Goal: Information Seeking & Learning: Learn about a topic

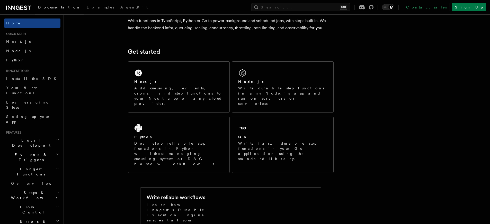
scroll to position [96, 0]
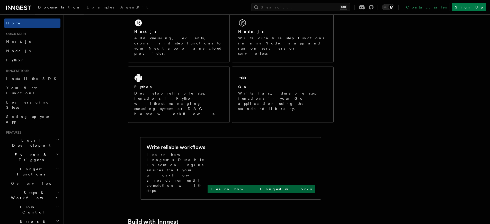
click at [298, 187] on p "Learn how Inngest works" at bounding box center [261, 189] width 101 height 5
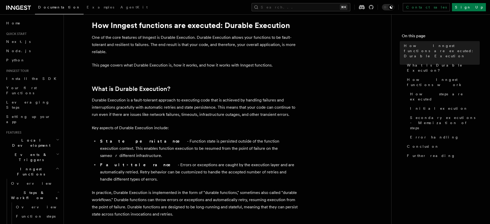
scroll to position [43, 0]
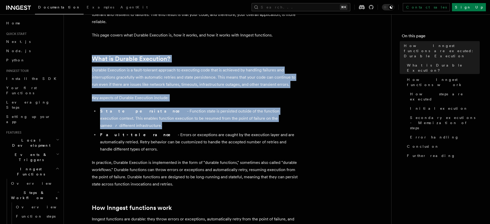
drag, startPoint x: 91, startPoint y: 55, endPoint x: 158, endPoint y: 122, distance: 95.4
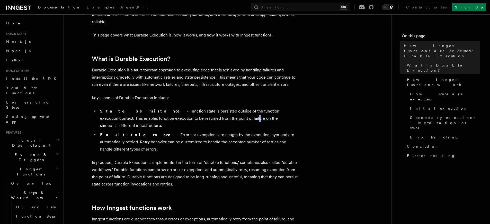
click at [199, 120] on li "State persistance - Function state is persisted outside of the function executi…" at bounding box center [198, 119] width 199 height 22
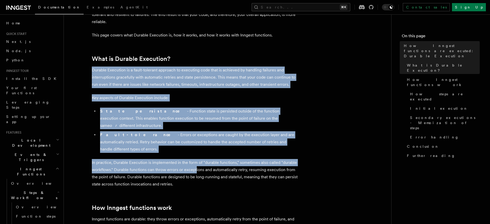
drag, startPoint x: 92, startPoint y: 70, endPoint x: 196, endPoint y: 152, distance: 131.9
click at [196, 159] on p "In practice, Durable Execution is implemented in the form of "durable functions…" at bounding box center [195, 173] width 206 height 29
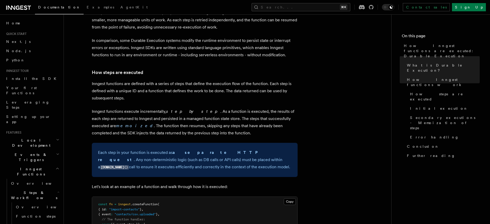
scroll to position [455, 0]
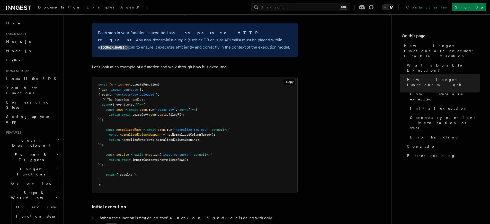
drag, startPoint x: 132, startPoint y: 75, endPoint x: 181, endPoint y: 151, distance: 89.8
click at [140, 166] on pre "const fn = inngest .createFunction ( { id : "import-contacts" } , { event : "co…" at bounding box center [194, 135] width 205 height 116
click at [190, 148] on pre "const fn = inngest .createFunction ( { id : "import-contacts" } , { event : "co…" at bounding box center [194, 135] width 205 height 116
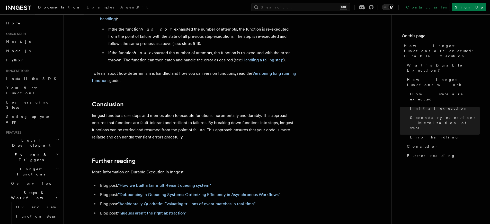
scroll to position [935, 0]
